Goal: Transaction & Acquisition: Purchase product/service

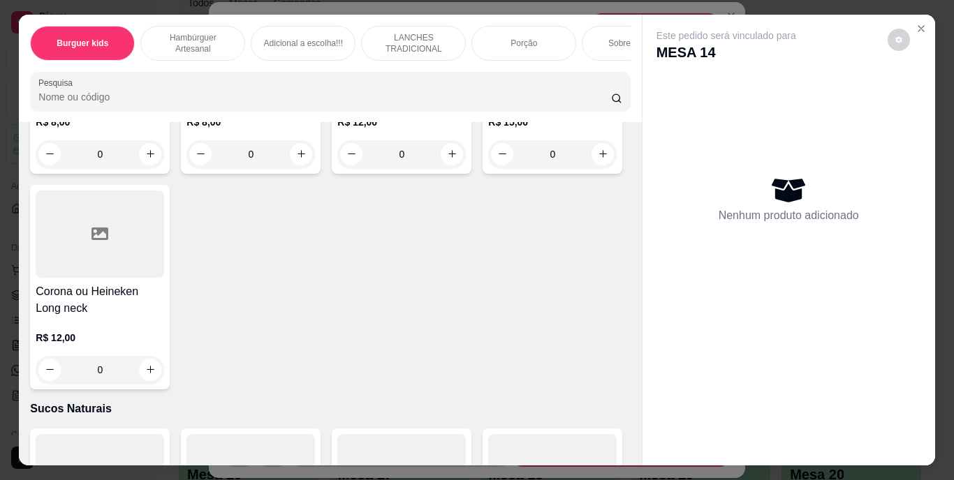
scroll to position [4189, 0]
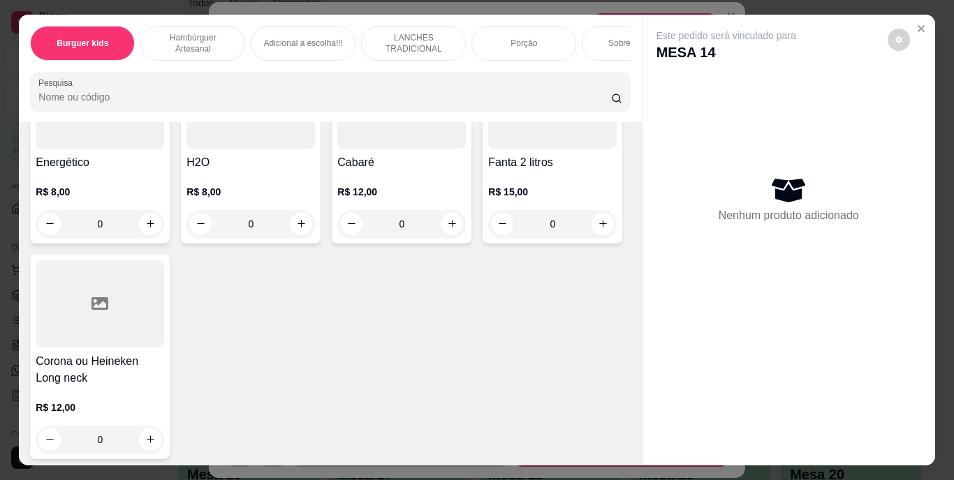
type input "1"
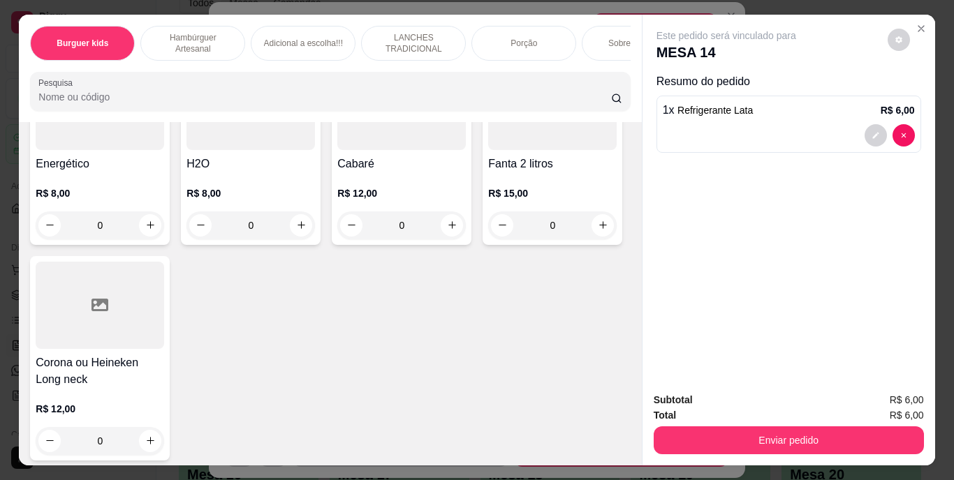
scroll to position [4190, 0]
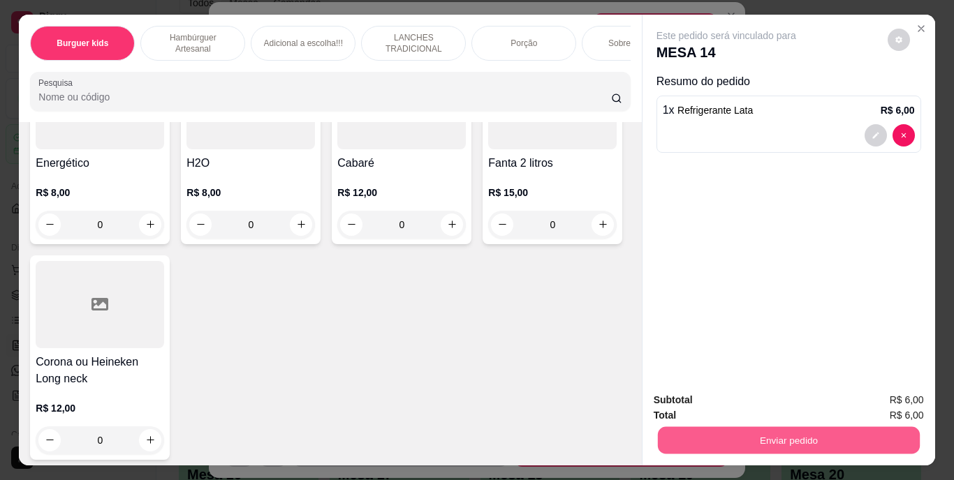
click at [822, 444] on button "Enviar pedido" at bounding box center [788, 440] width 262 height 27
click at [869, 401] on button "Enviar pedido" at bounding box center [887, 401] width 77 height 26
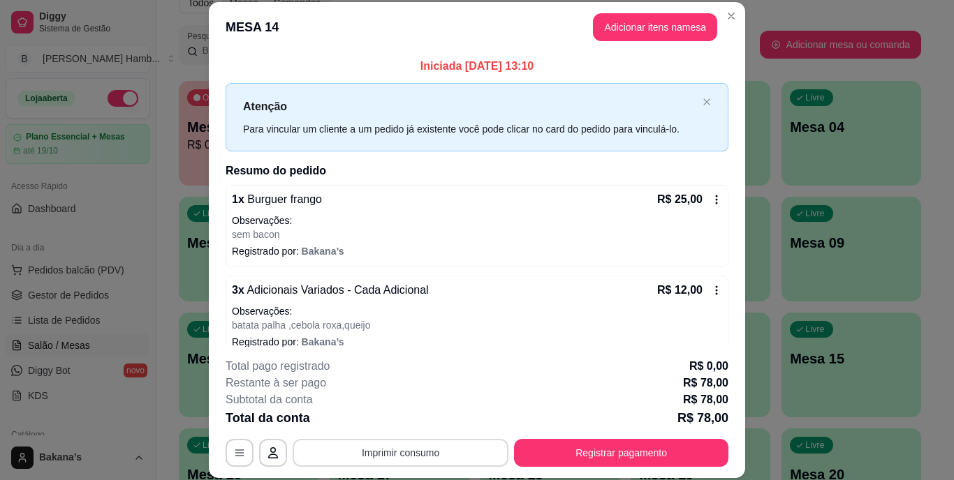
click at [386, 449] on button "Imprimir consumo" at bounding box center [401, 453] width 216 height 28
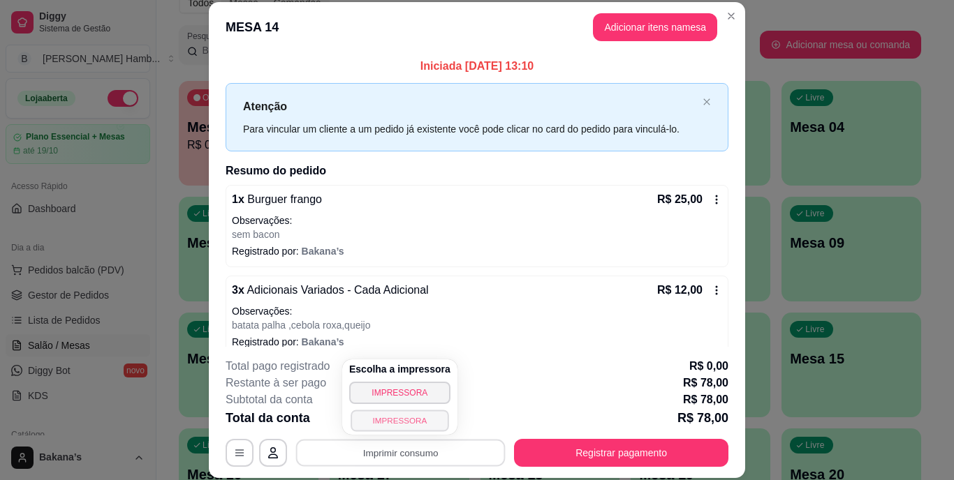
click at [403, 423] on button "IMPRESSORA" at bounding box center [399, 421] width 98 height 22
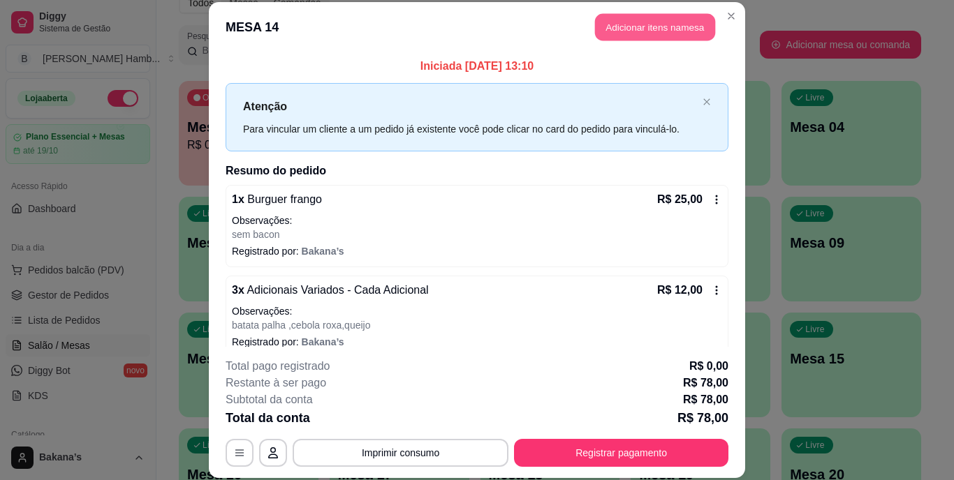
click at [616, 28] on button "Adicionar itens na mesa" at bounding box center [655, 27] width 120 height 27
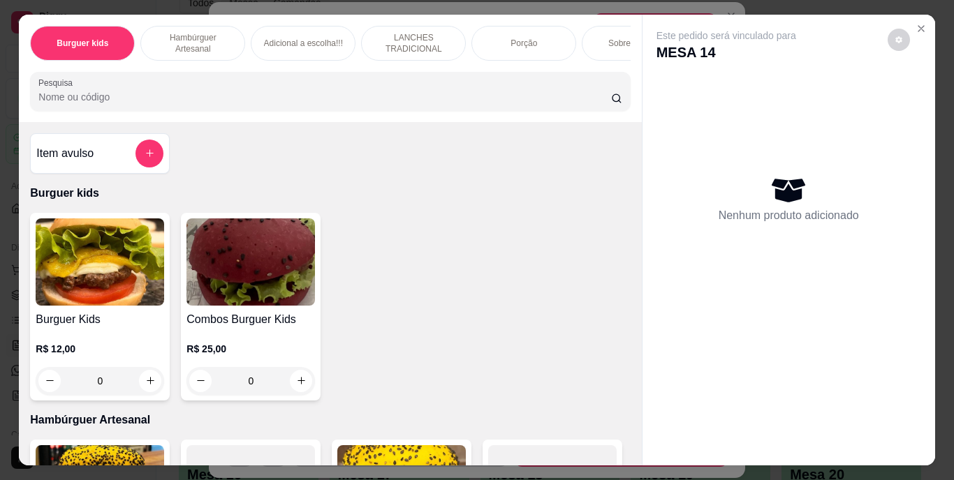
scroll to position [0, 28]
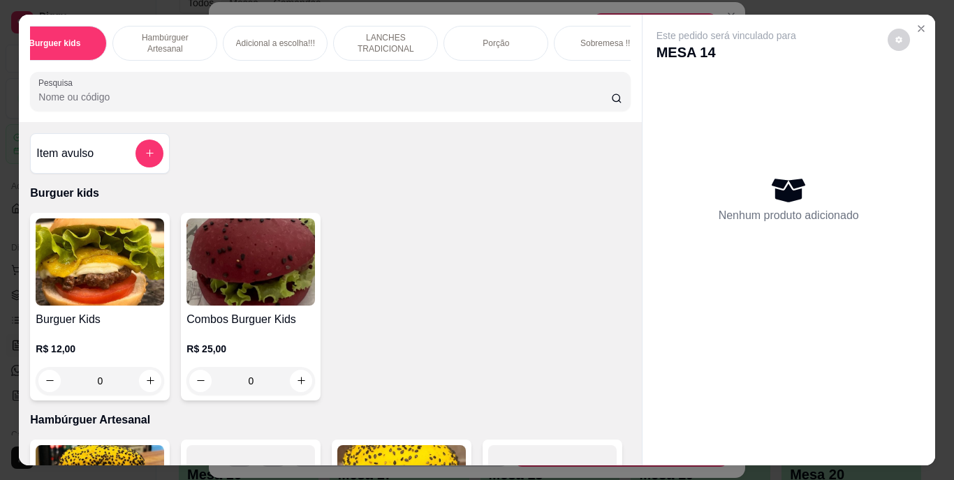
click at [571, 35] on div "Sobremesa !!!" at bounding box center [606, 43] width 105 height 35
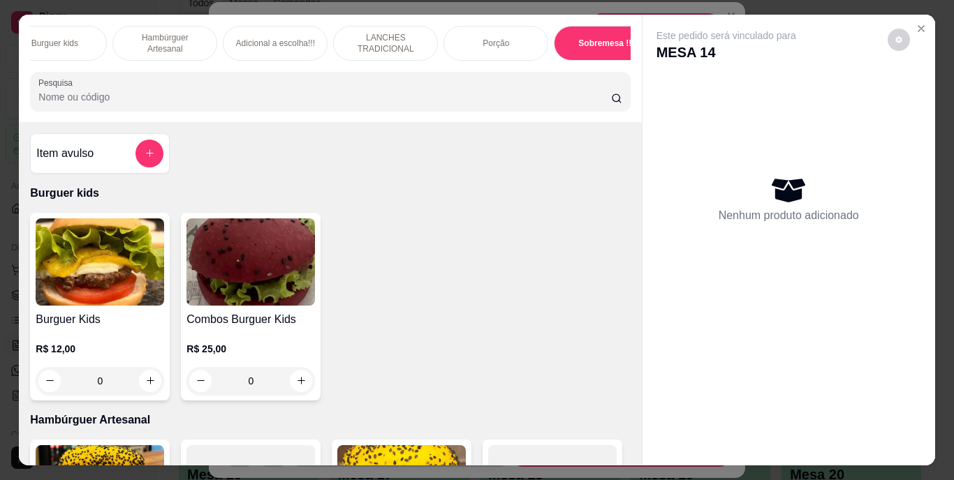
scroll to position [36, 0]
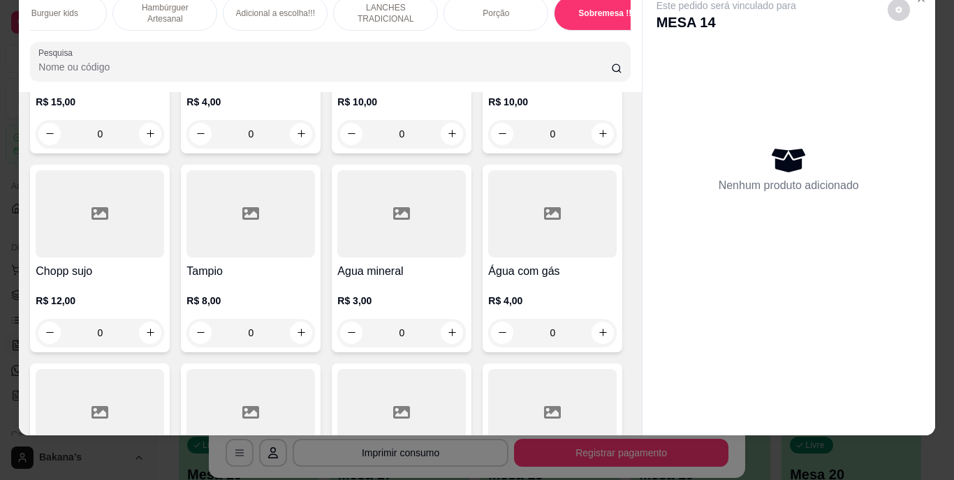
type input "1"
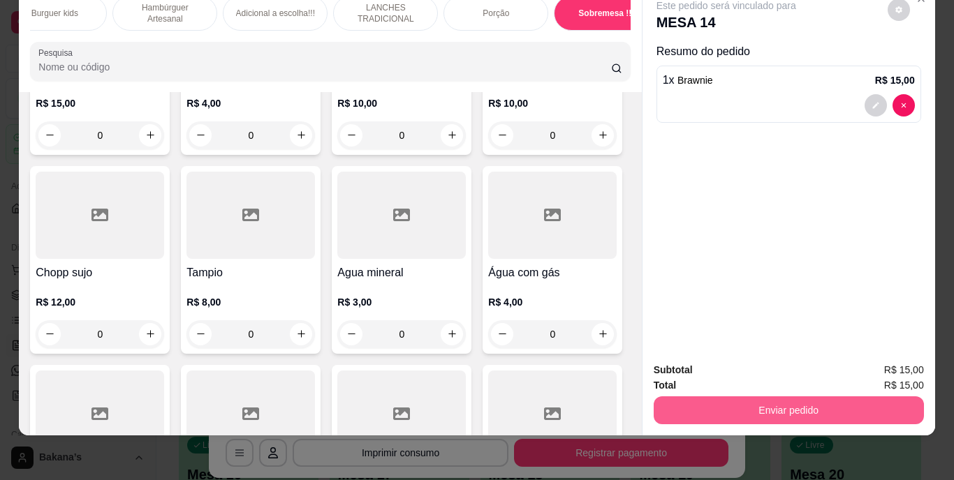
click at [709, 397] on button "Enviar pedido" at bounding box center [788, 411] width 270 height 28
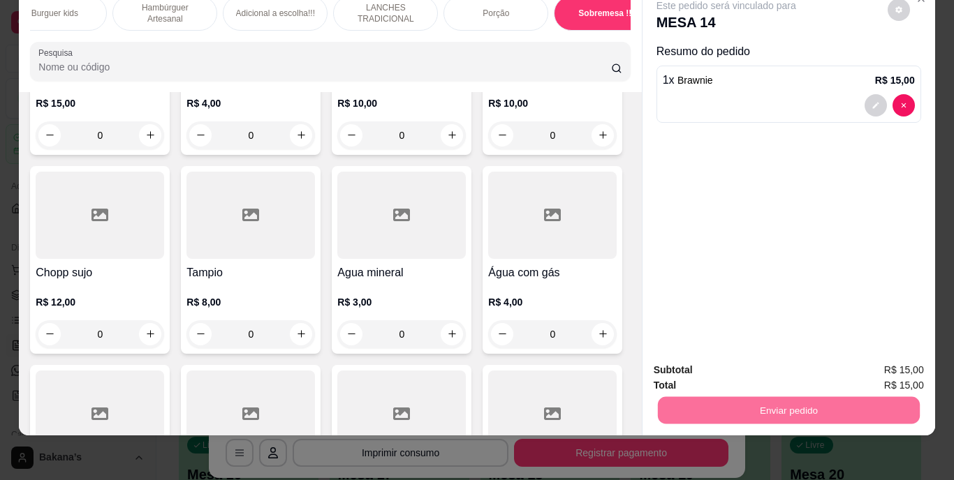
click at [855, 363] on button "Enviar pedido" at bounding box center [887, 366] width 77 height 26
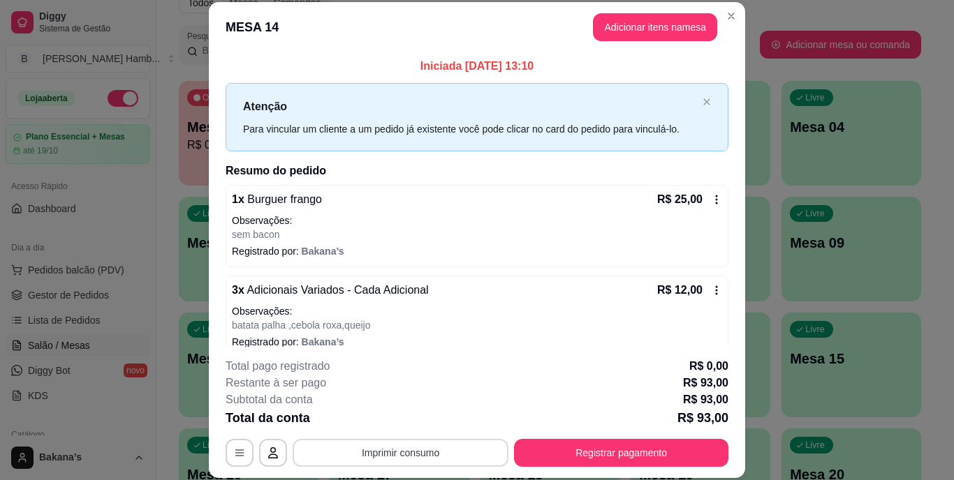
click at [460, 455] on button "Imprimir consumo" at bounding box center [401, 453] width 216 height 28
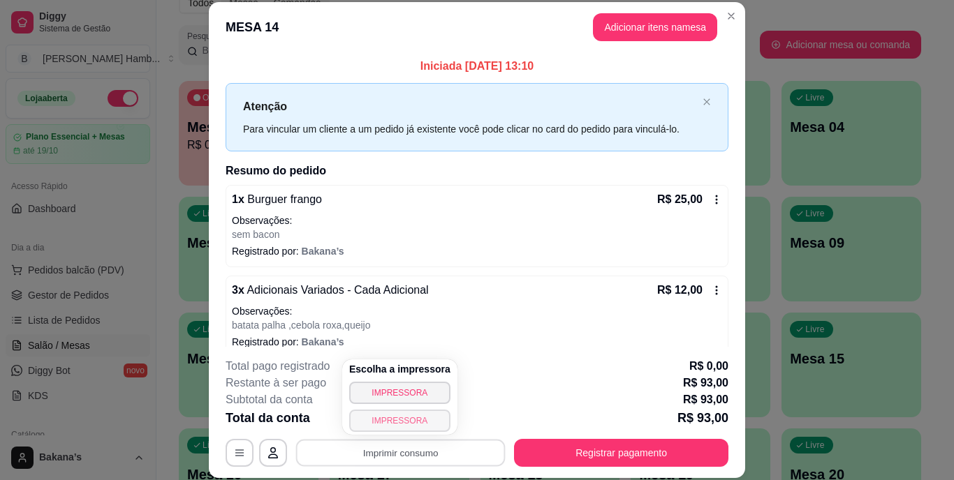
click at [426, 417] on button "IMPRESSORA" at bounding box center [399, 421] width 101 height 22
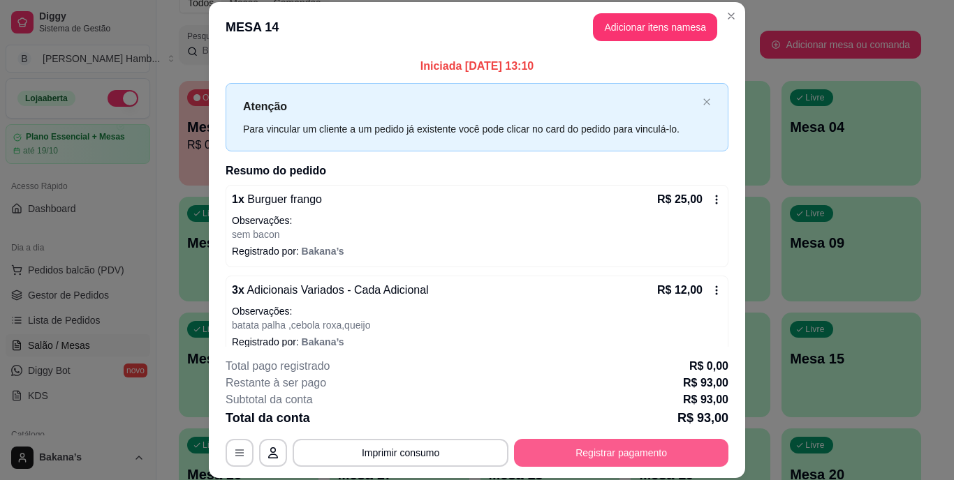
click at [547, 448] on button "Registrar pagamento" at bounding box center [621, 453] width 214 height 28
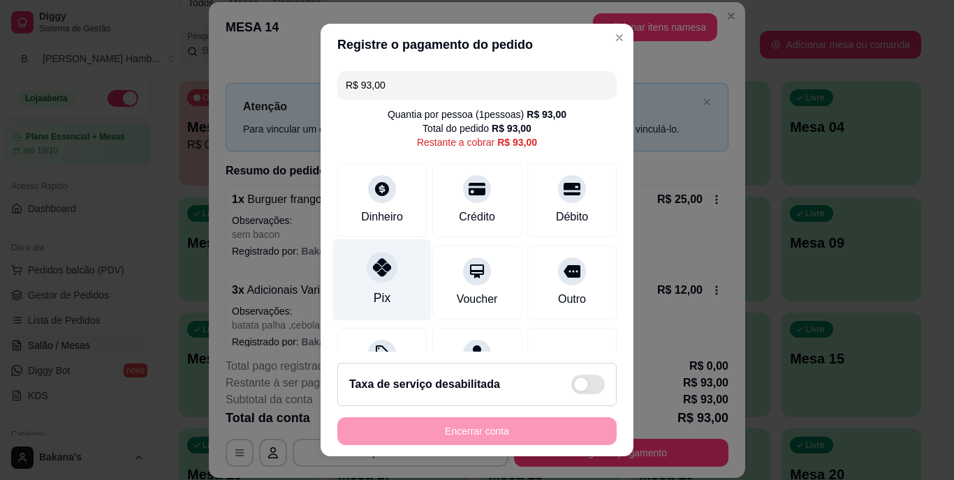
click at [390, 284] on div "Pix" at bounding box center [382, 280] width 98 height 82
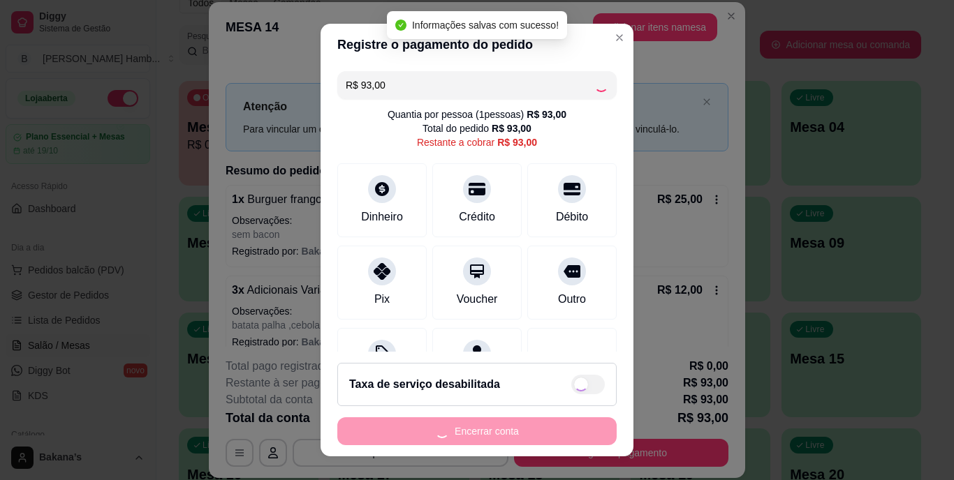
type input "R$ 0,00"
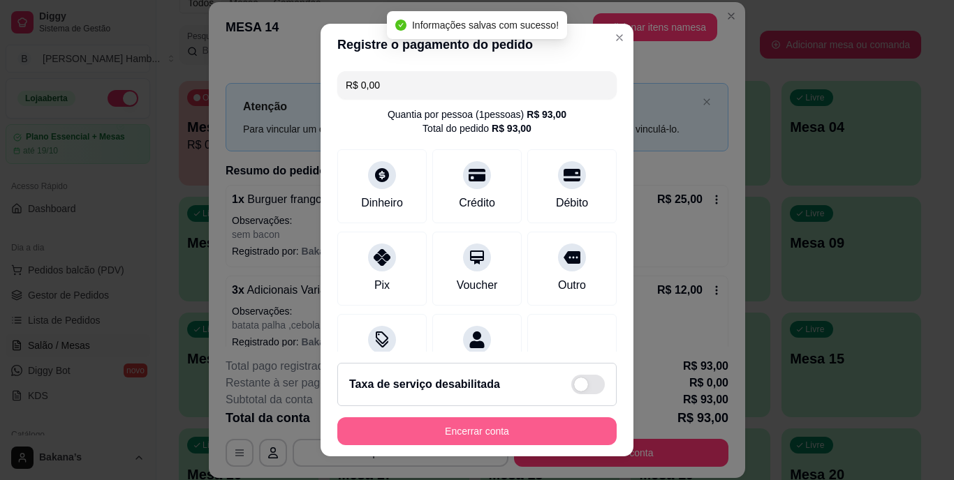
click at [453, 424] on button "Encerrar conta" at bounding box center [476, 432] width 279 height 28
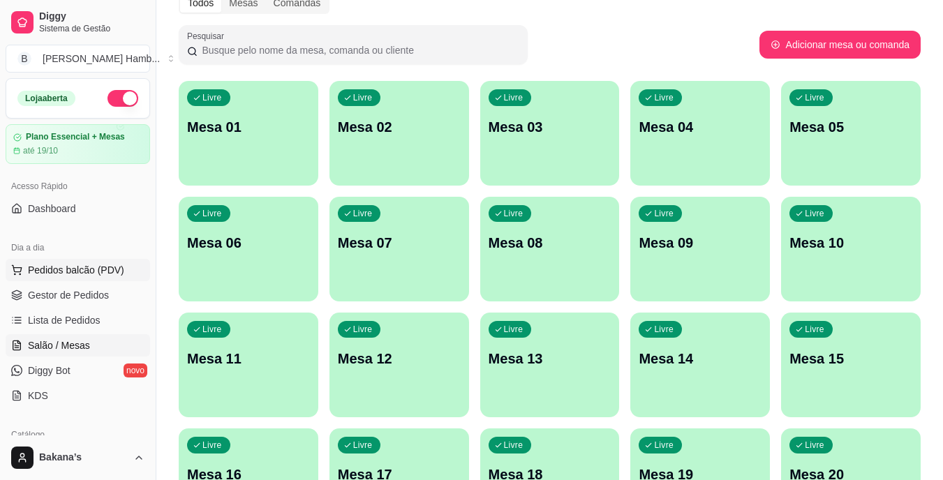
click at [128, 263] on button "Pedidos balcão (PDV)" at bounding box center [78, 270] width 145 height 22
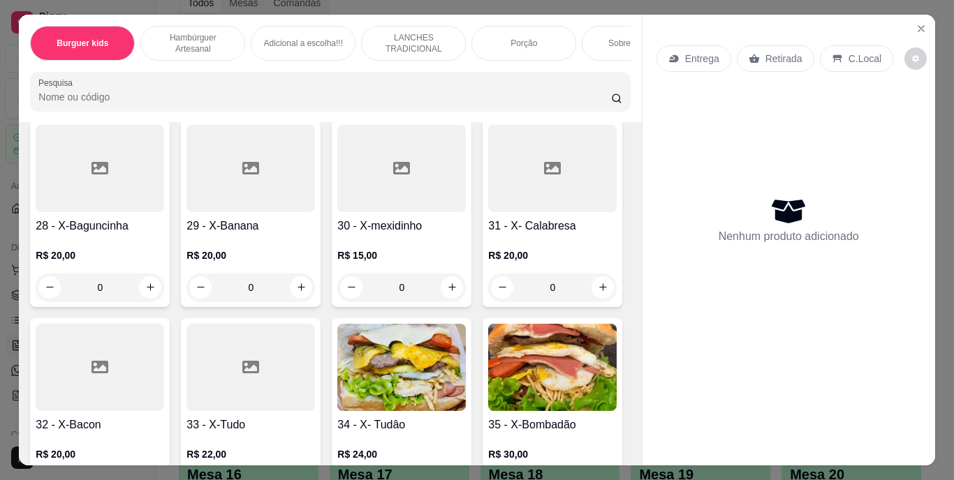
scroll to position [2374, 0]
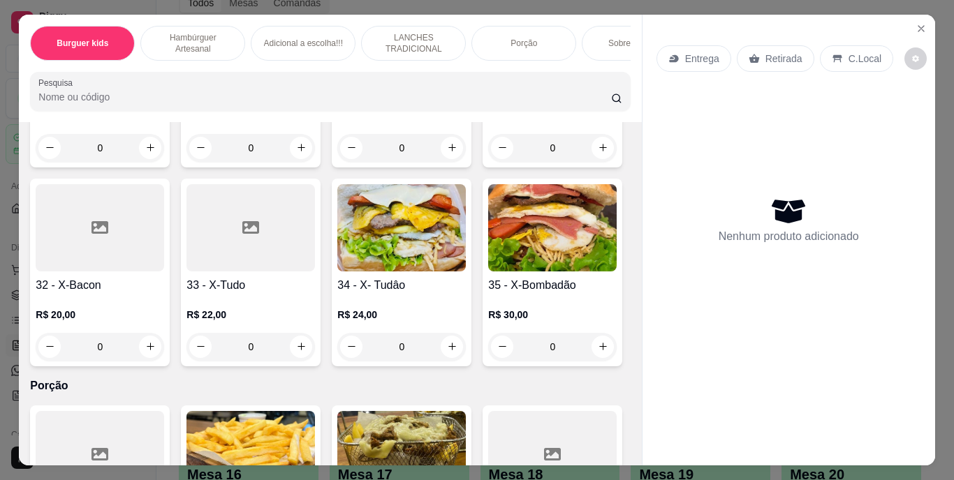
type input "1"
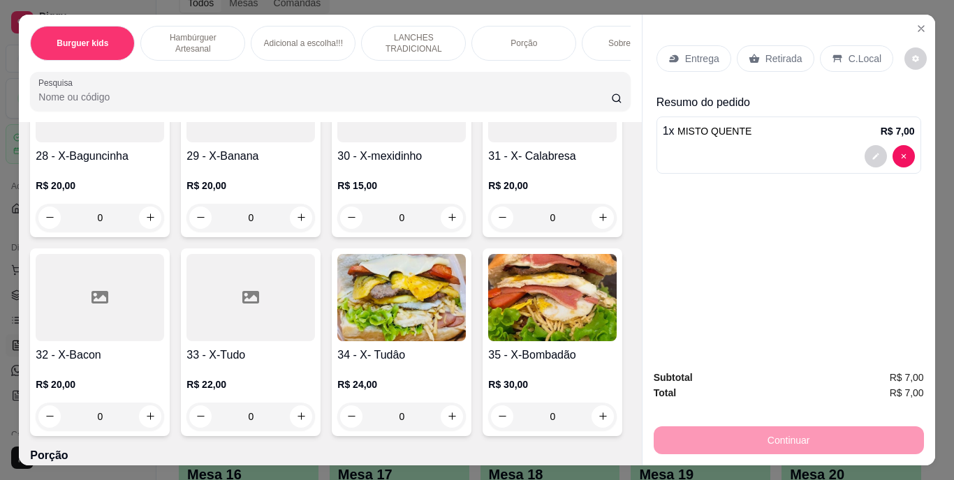
scroll to position [2164, 0]
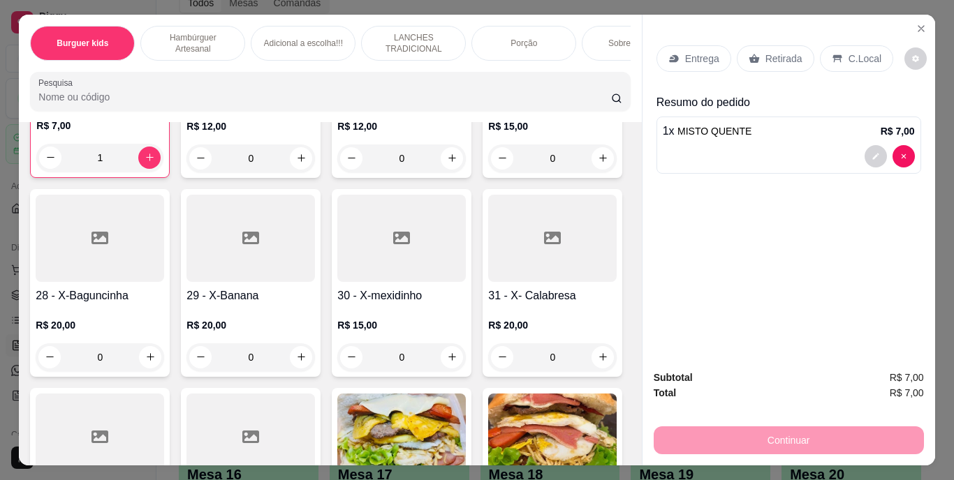
type input "1"
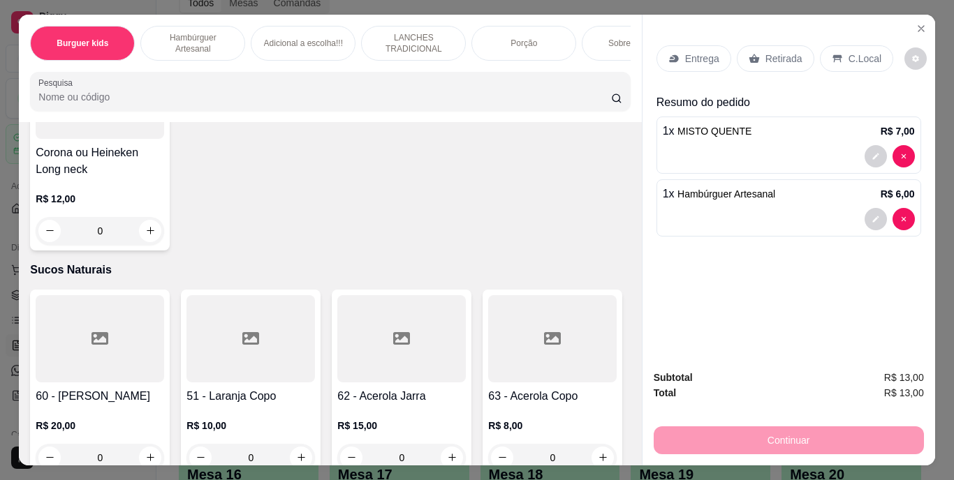
scroll to position [4329, 0]
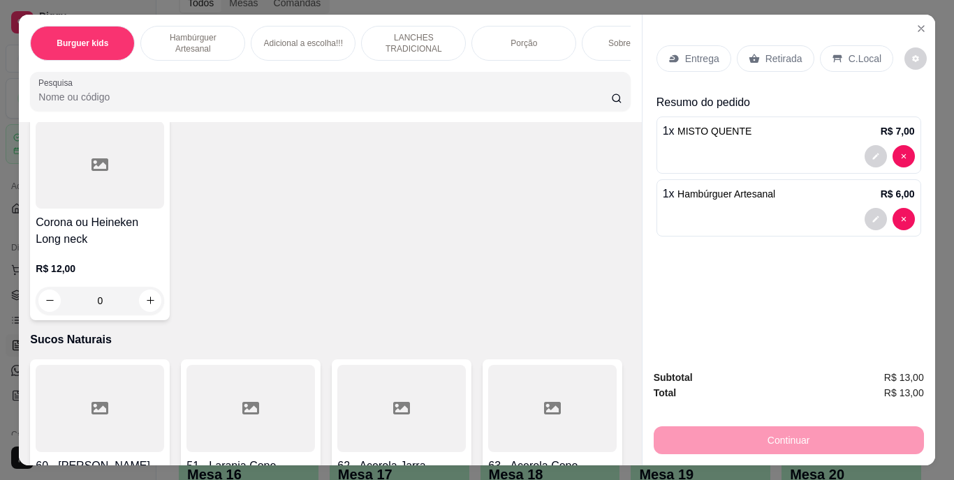
type input "1"
click at [755, 52] on div "Retirada" at bounding box center [775, 58] width 77 height 27
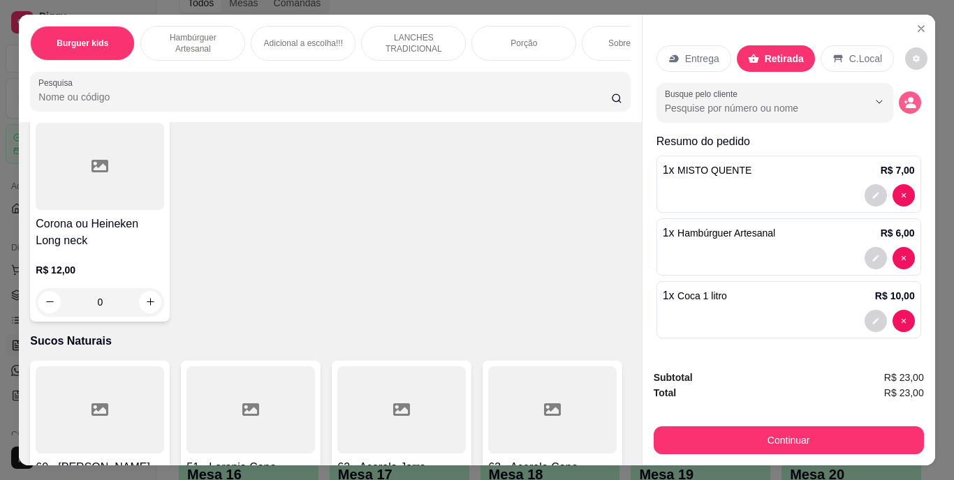
click at [903, 91] on button "decrease-product-quantity" at bounding box center [910, 102] width 22 height 22
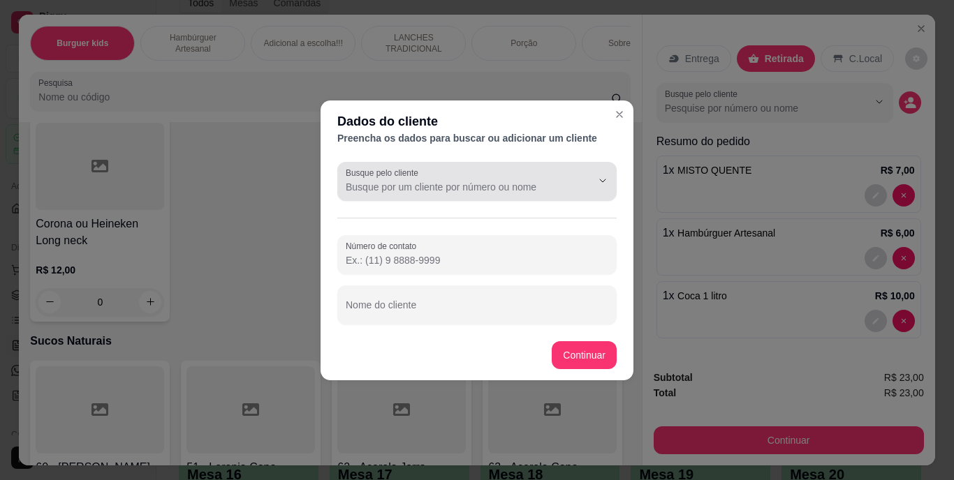
click at [497, 184] on input "Busque pelo cliente" at bounding box center [457, 187] width 223 height 14
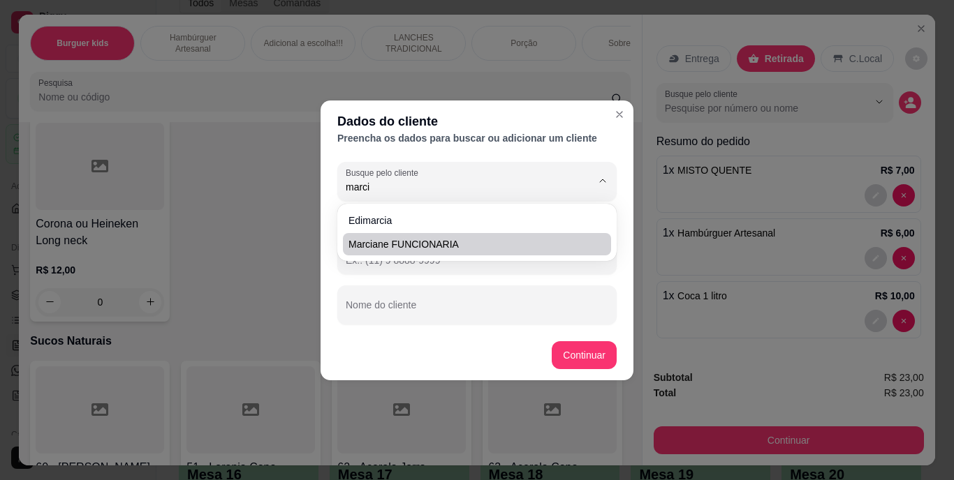
click at [496, 239] on span "Marciane FUNCIONARIA" at bounding box center [469, 244] width 243 height 14
type input "Marciane FUNCIONARIA"
type input "[PHONE_NUMBER]"
type input "Marciane FUNCIONARIA"
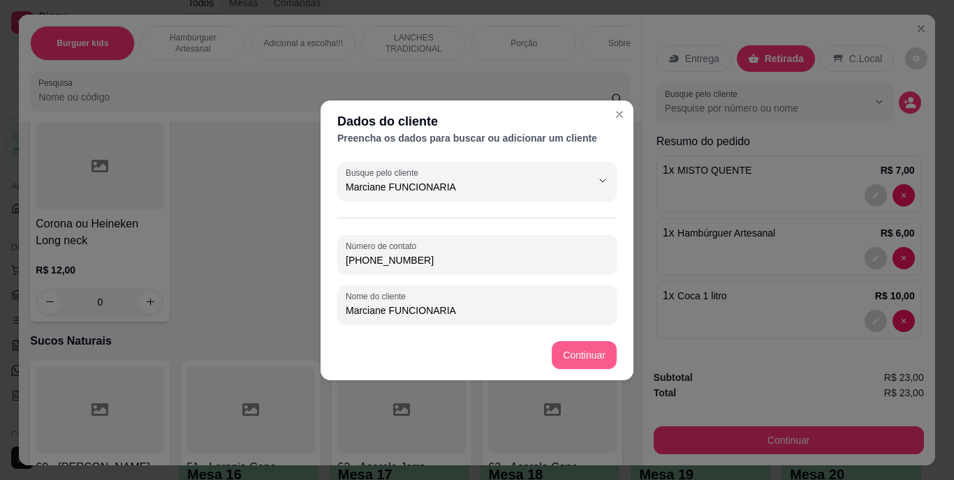
type input "Marciane FUNCIONARIA"
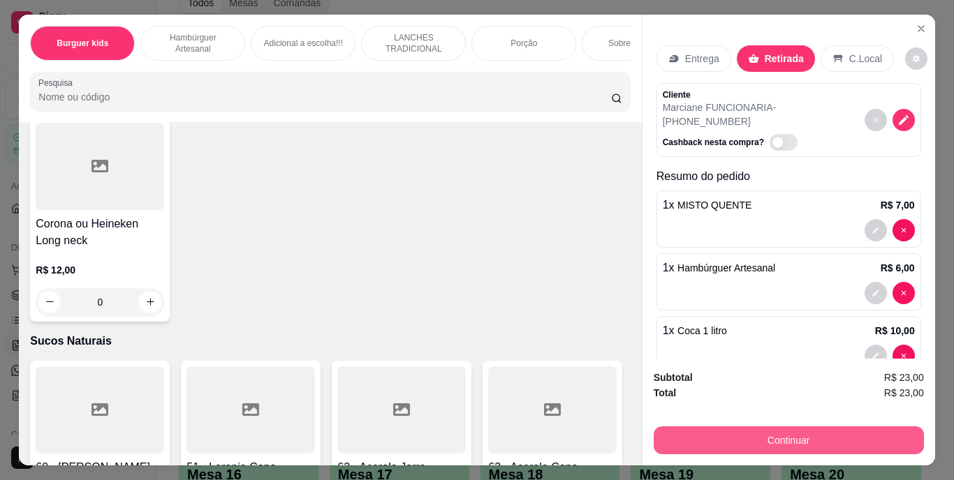
click at [713, 427] on button "Continuar" at bounding box center [788, 441] width 270 height 28
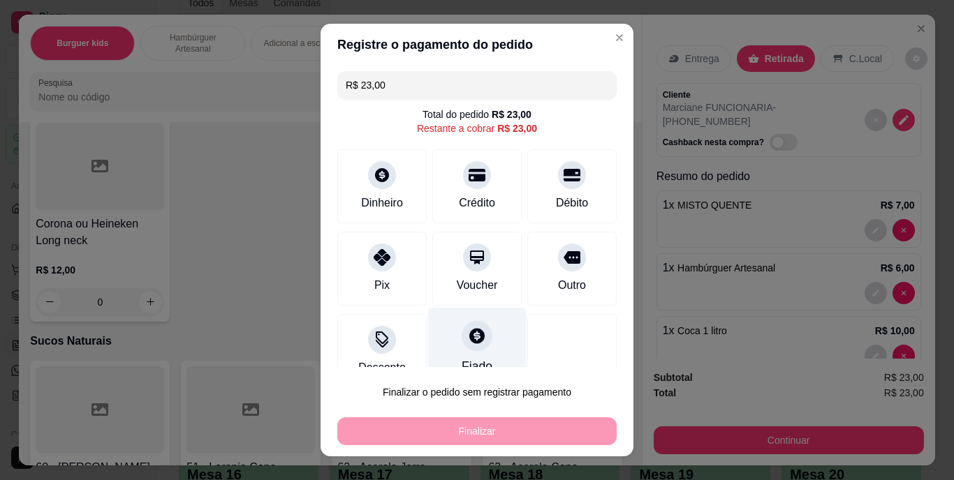
click at [455, 352] on div "Fiado" at bounding box center [477, 349] width 98 height 82
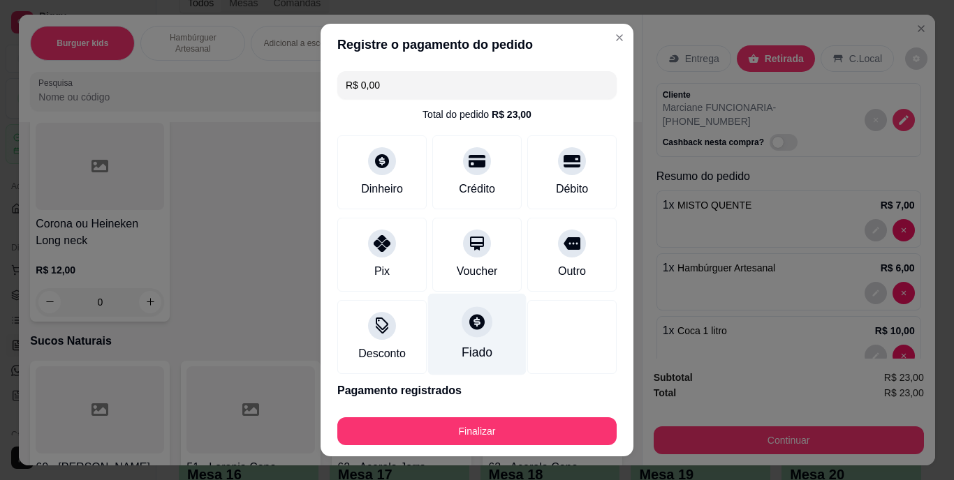
type input "R$ 0,00"
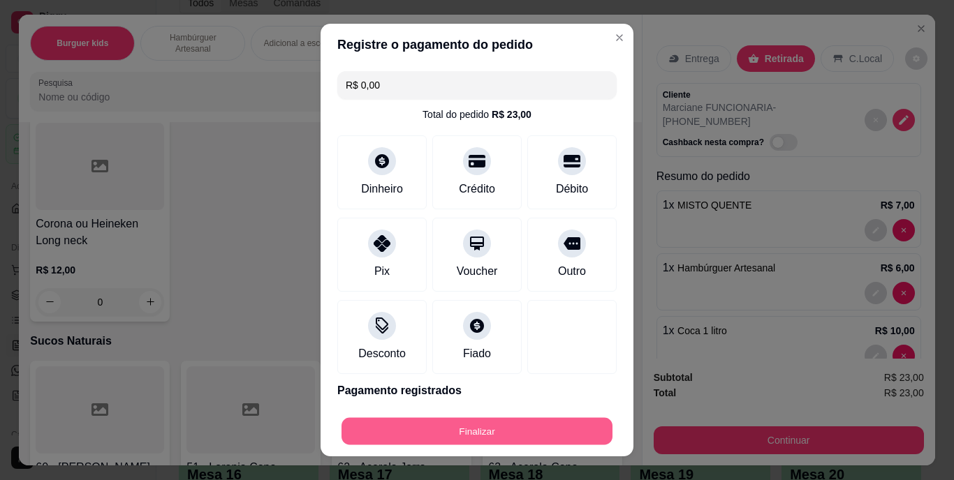
click at [489, 430] on button "Finalizar" at bounding box center [476, 431] width 271 height 27
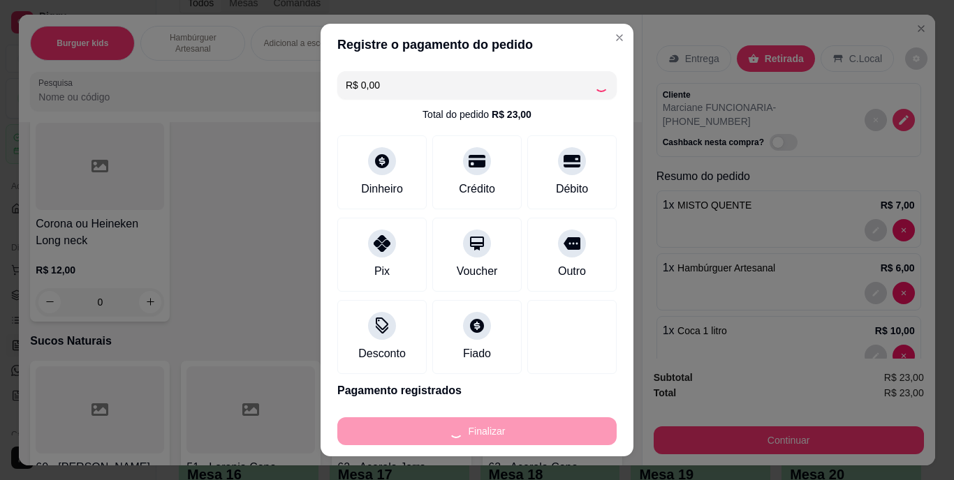
type input "0"
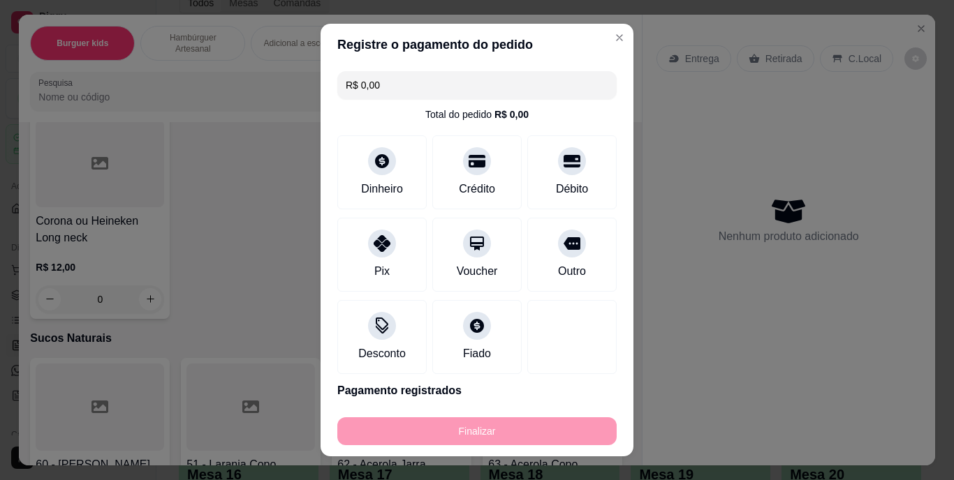
type input "-R$ 23,00"
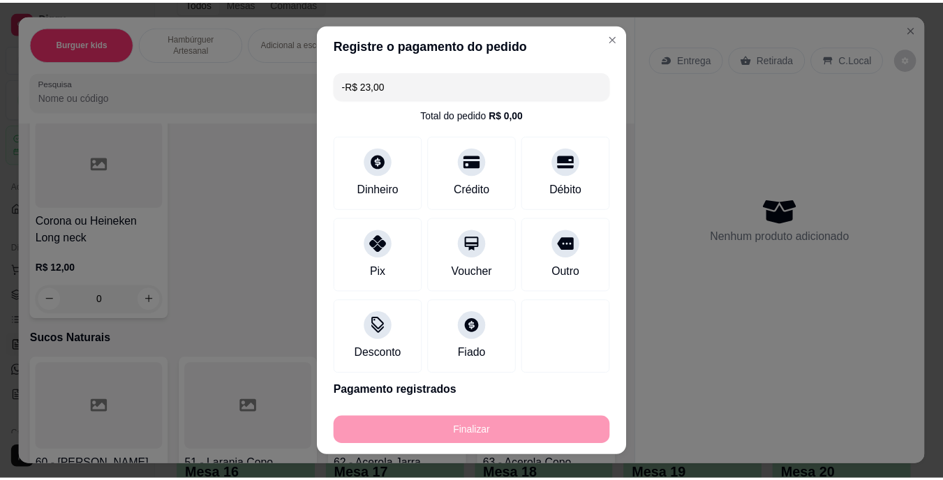
scroll to position [4327, 0]
